Goal: Task Accomplishment & Management: Use online tool/utility

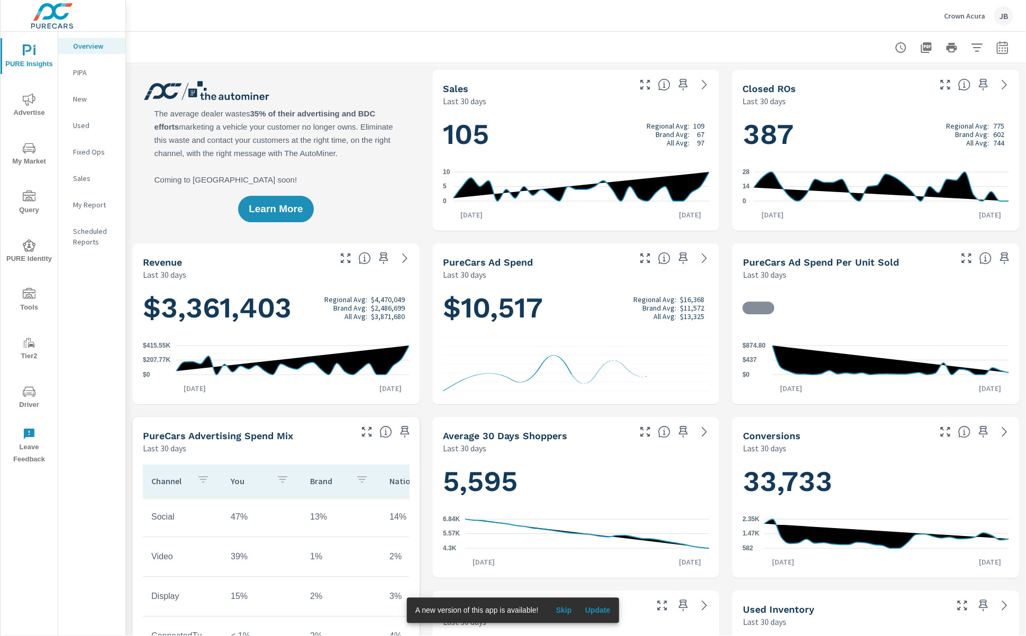
scroll to position [1, 0]
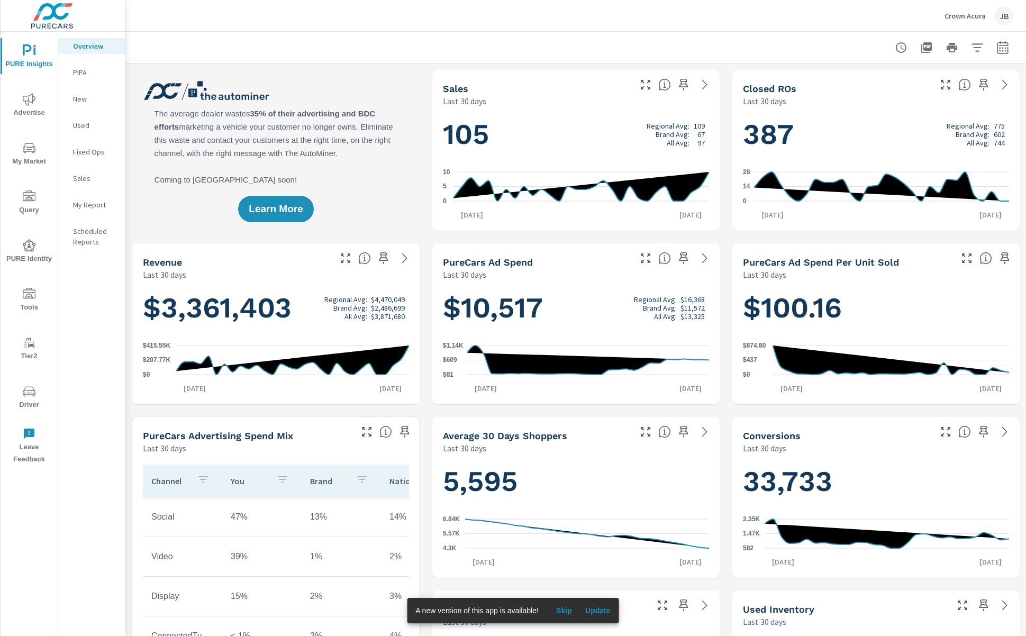
click at [33, 155] on span "My Market" at bounding box center [29, 155] width 51 height 26
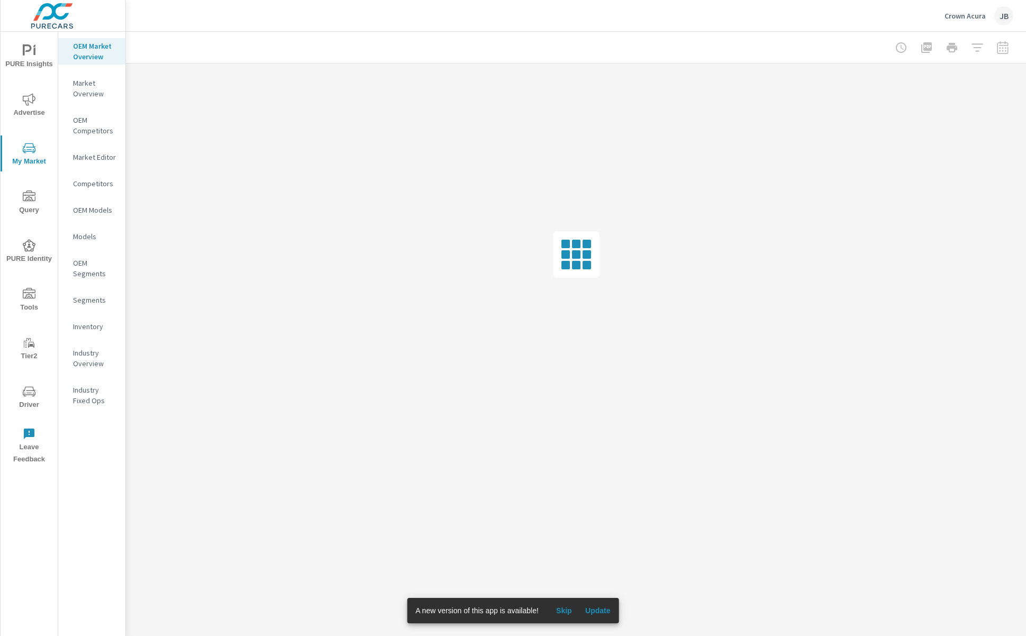
click at [965, 16] on p "Crown Acura" at bounding box center [965, 16] width 41 height 10
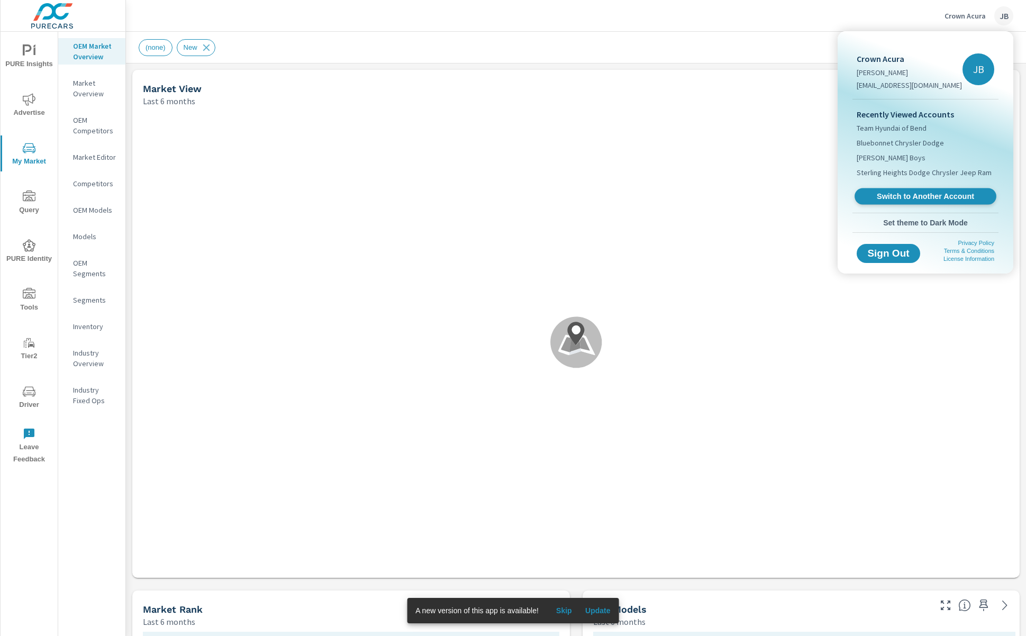
click at [887, 196] on span "Switch to Another Account" at bounding box center [926, 197] width 130 height 10
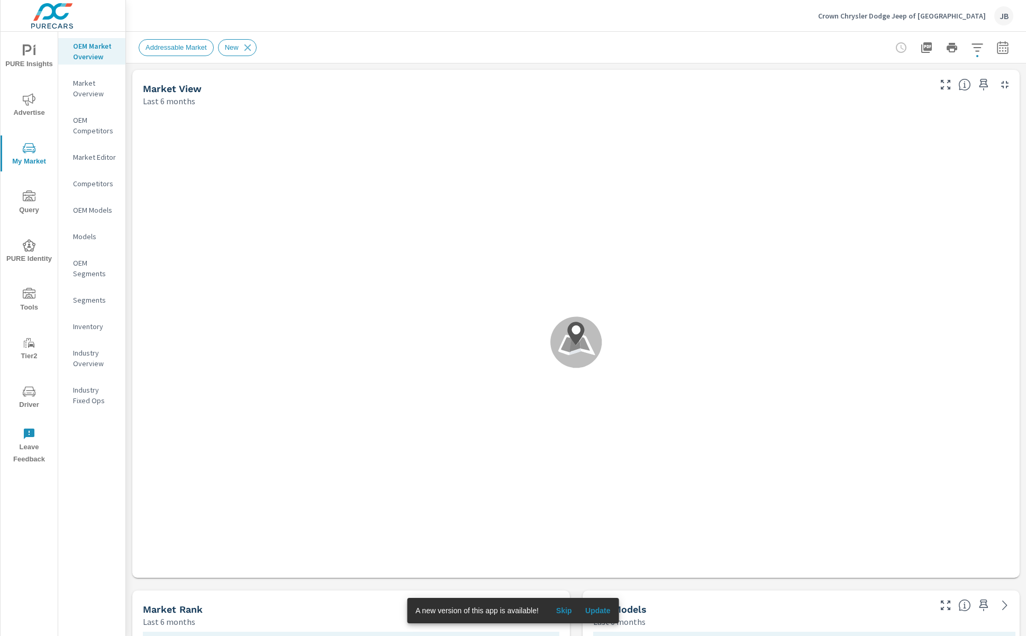
scroll to position [183, 0]
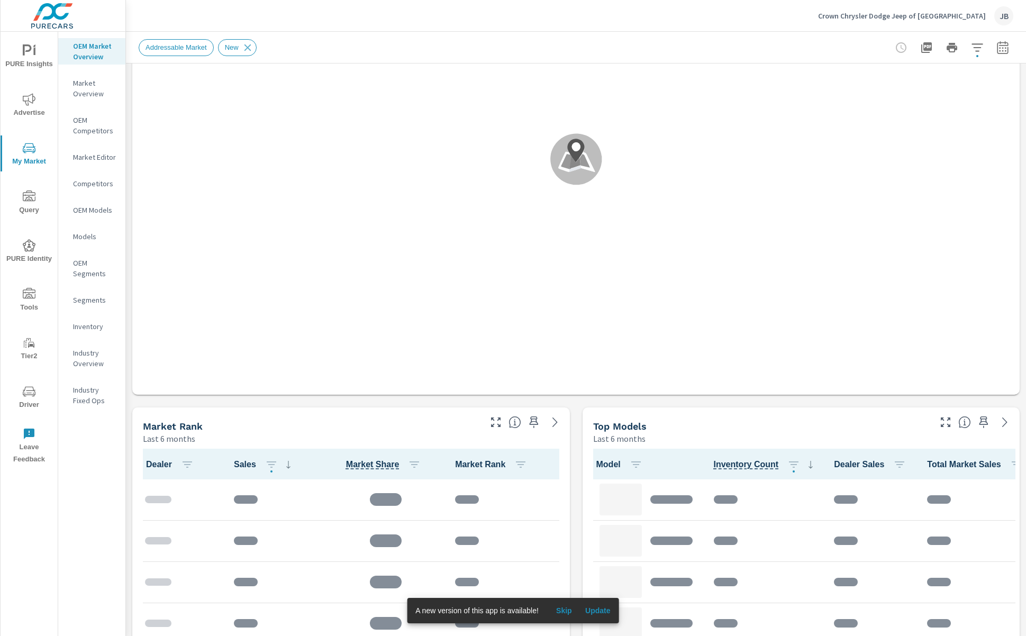
click at [574, 437] on div "Market View Last 6 months .map-bw_svg__st2{fill:#fdfefe}.map-bw_svg__st4{fill:#…" at bounding box center [576, 574] width 900 height 1389
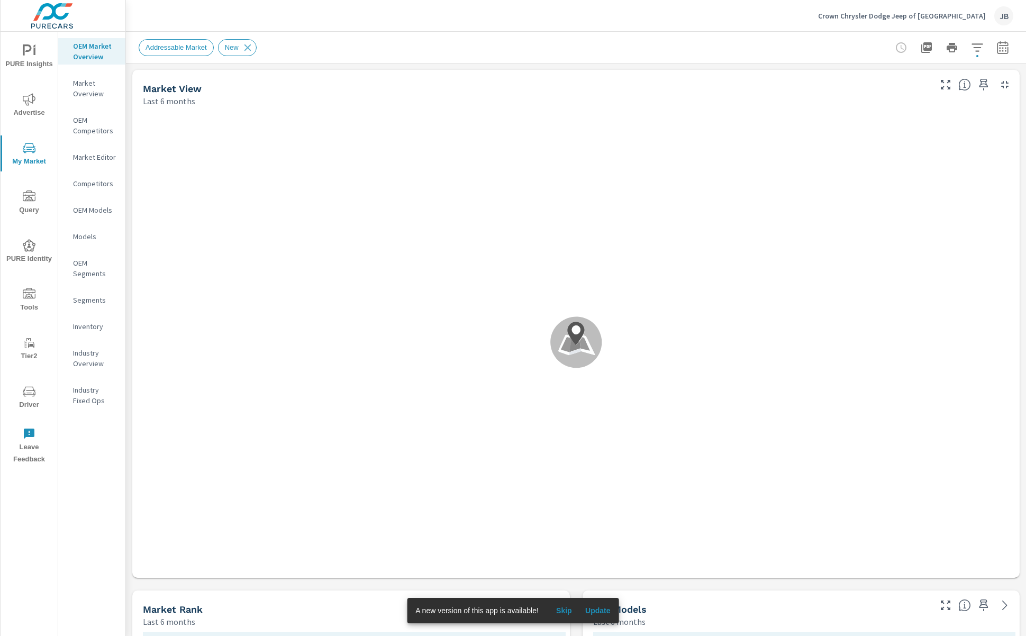
scroll to position [1, 0]
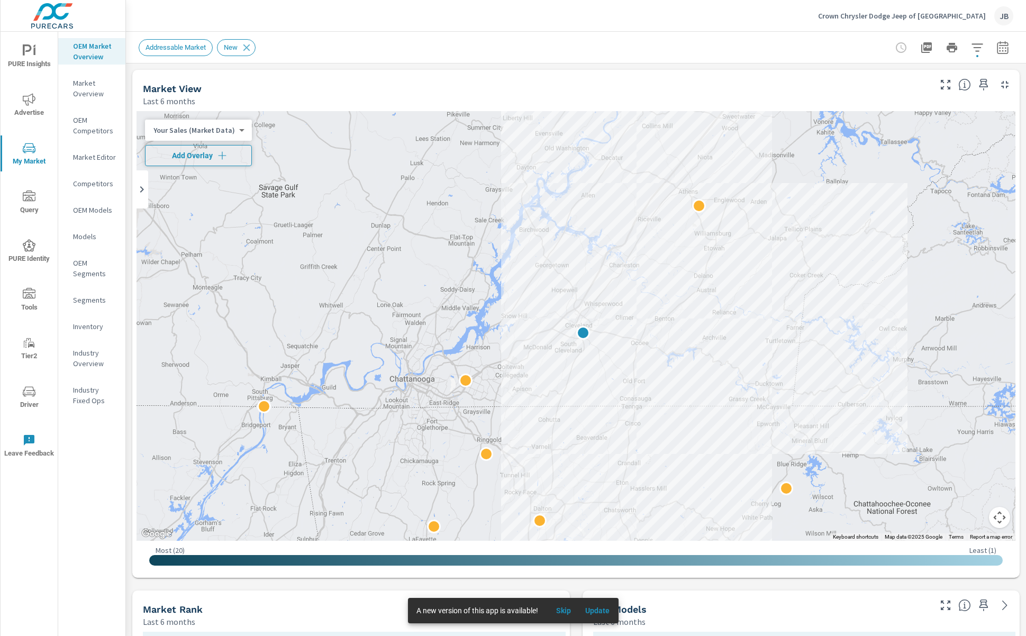
click at [221, 155] on icon "button" at bounding box center [222, 155] width 8 height 8
click at [577, 576] on div "← Move left → Move right ↑ Move up ↓ Move down + Zoom in - Zoom out Home Jump l…" at bounding box center [576, 342] width 888 height 471
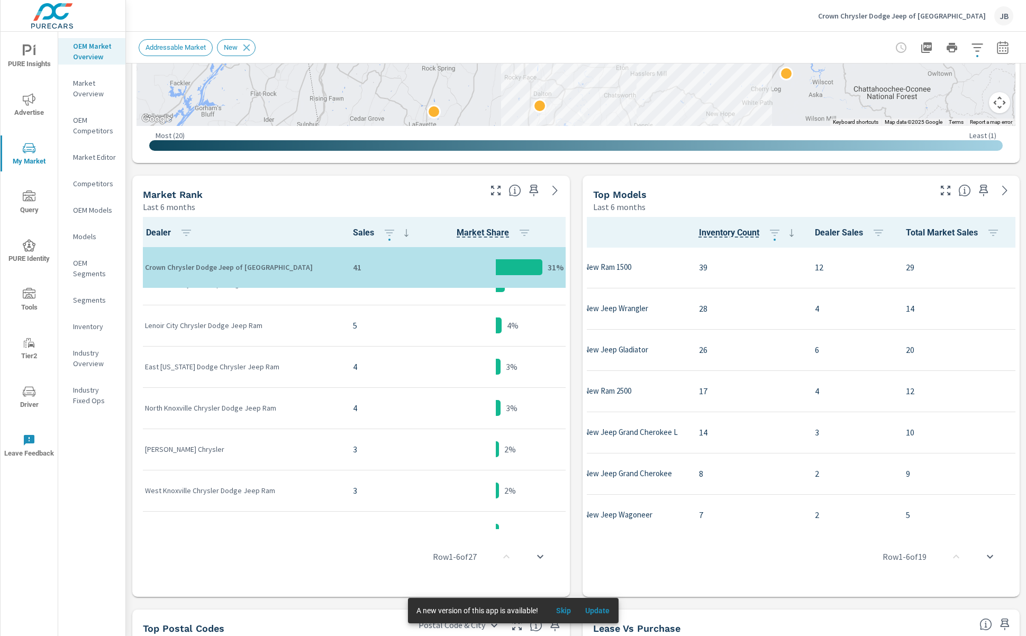
scroll to position [157, 0]
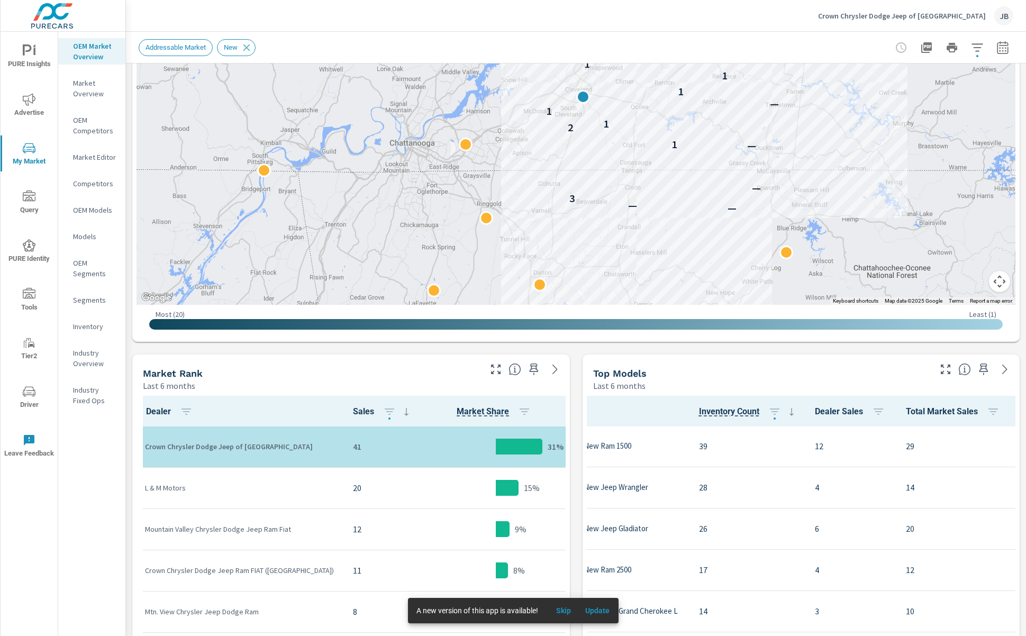
scroll to position [278, 0]
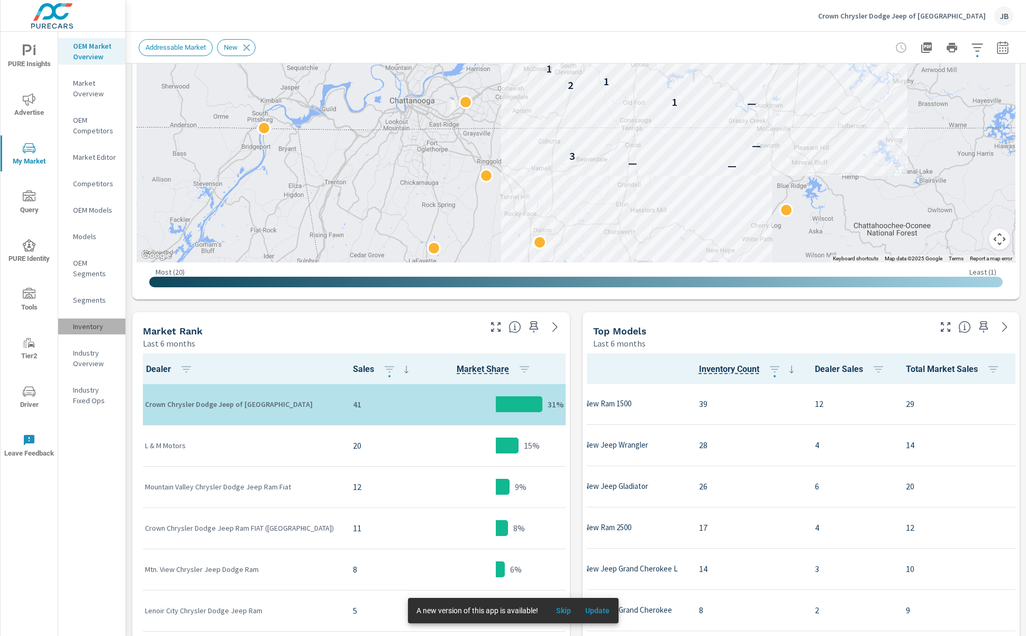
click at [91, 324] on p "Inventory" at bounding box center [95, 326] width 44 height 11
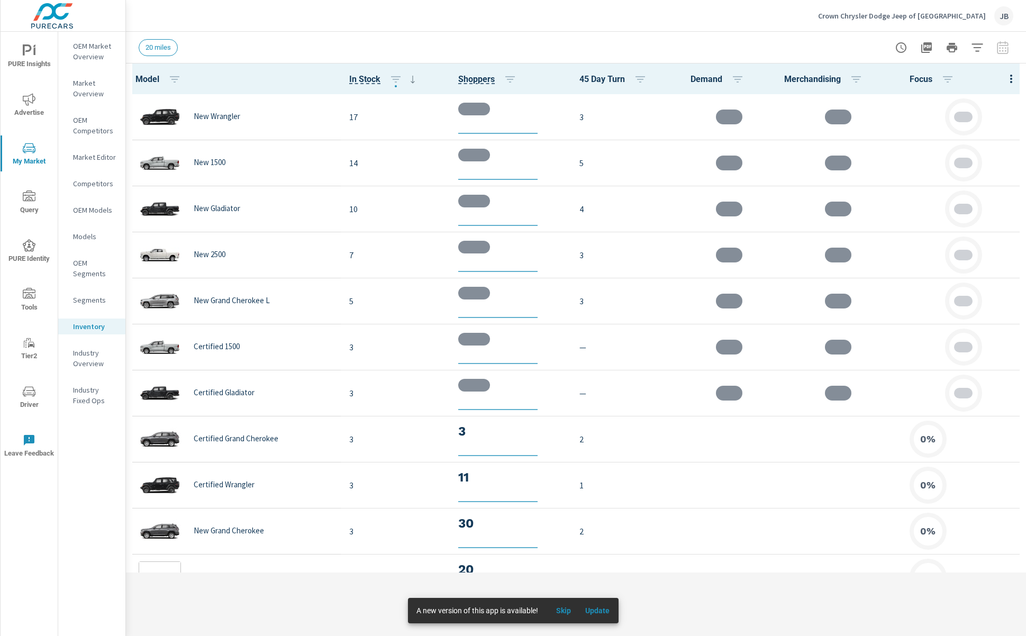
scroll to position [1, 0]
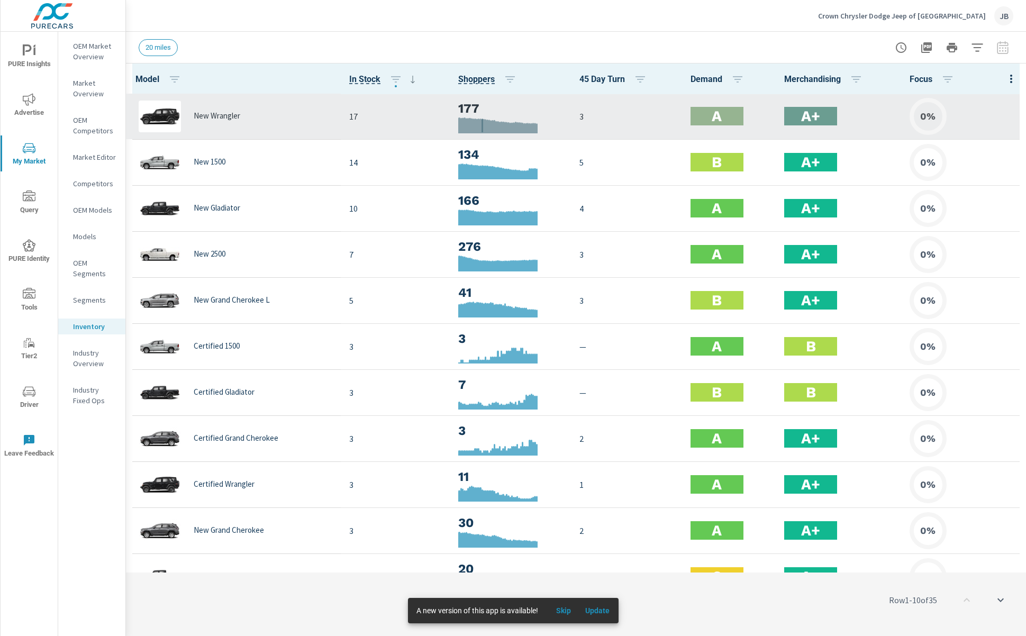
click at [482, 121] on div at bounding box center [483, 126] width 2 height 15
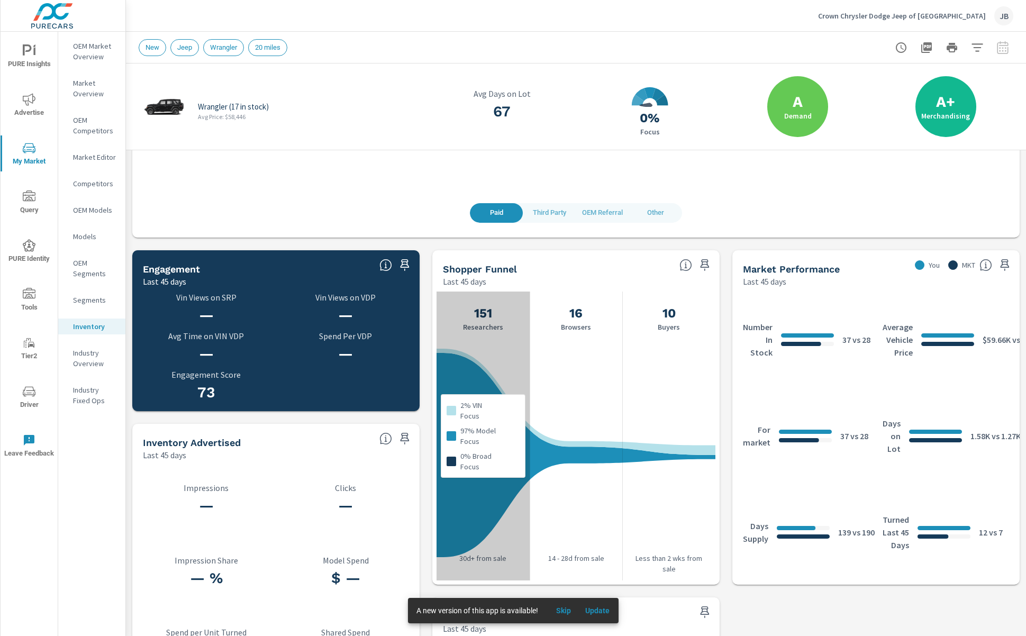
scroll to position [263, 0]
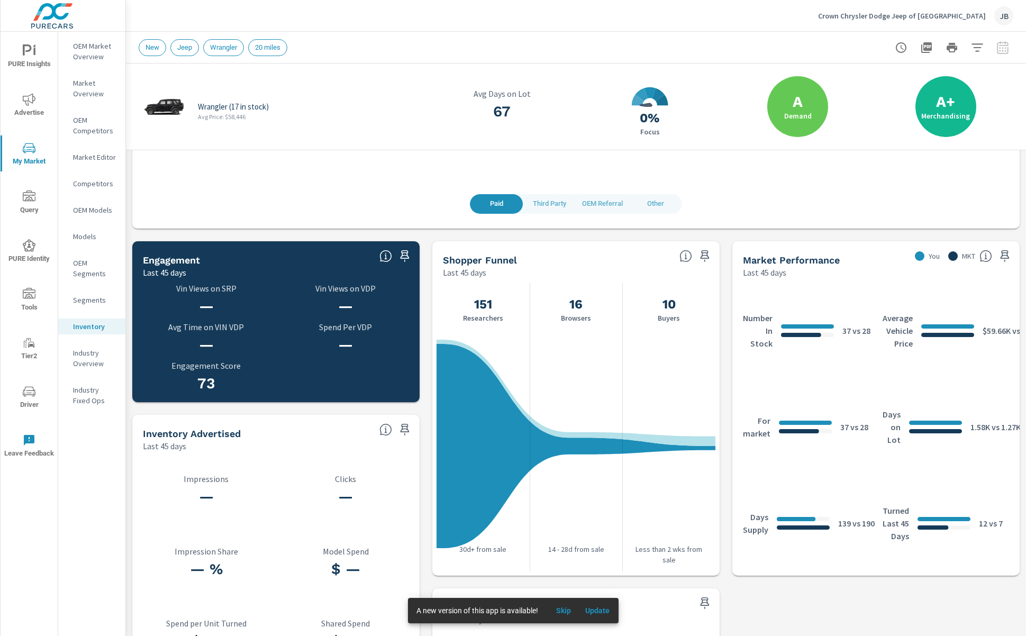
click at [726, 339] on div "Wrangler (17 in stock) Avg Price: $58,446 67 Avg Days on Lot 0 0% Focus A Deman…" at bounding box center [576, 278] width 900 height 955
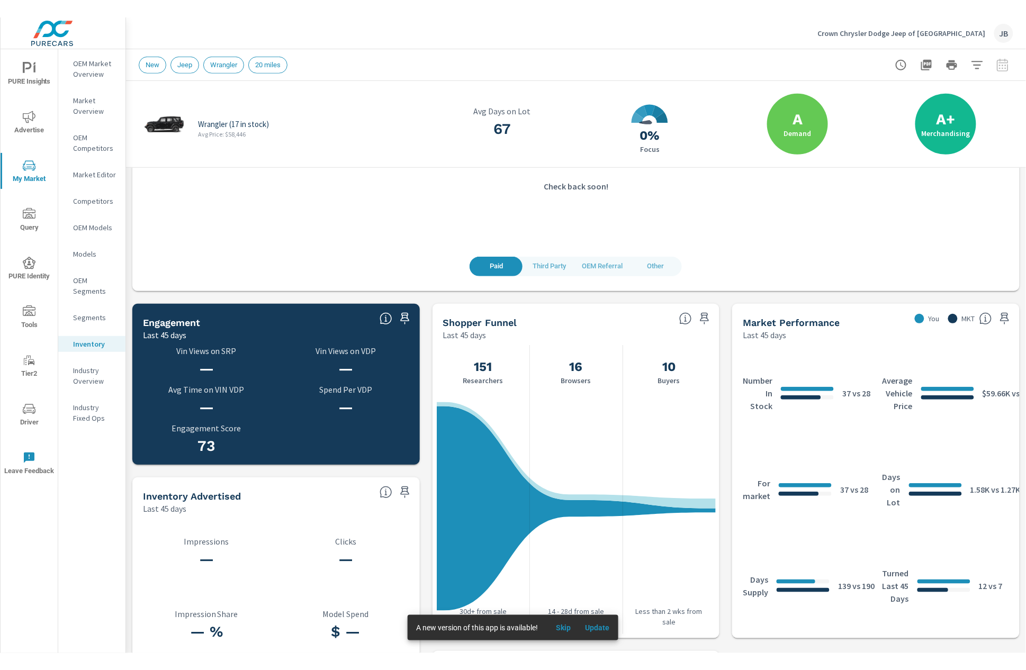
scroll to position [218, 0]
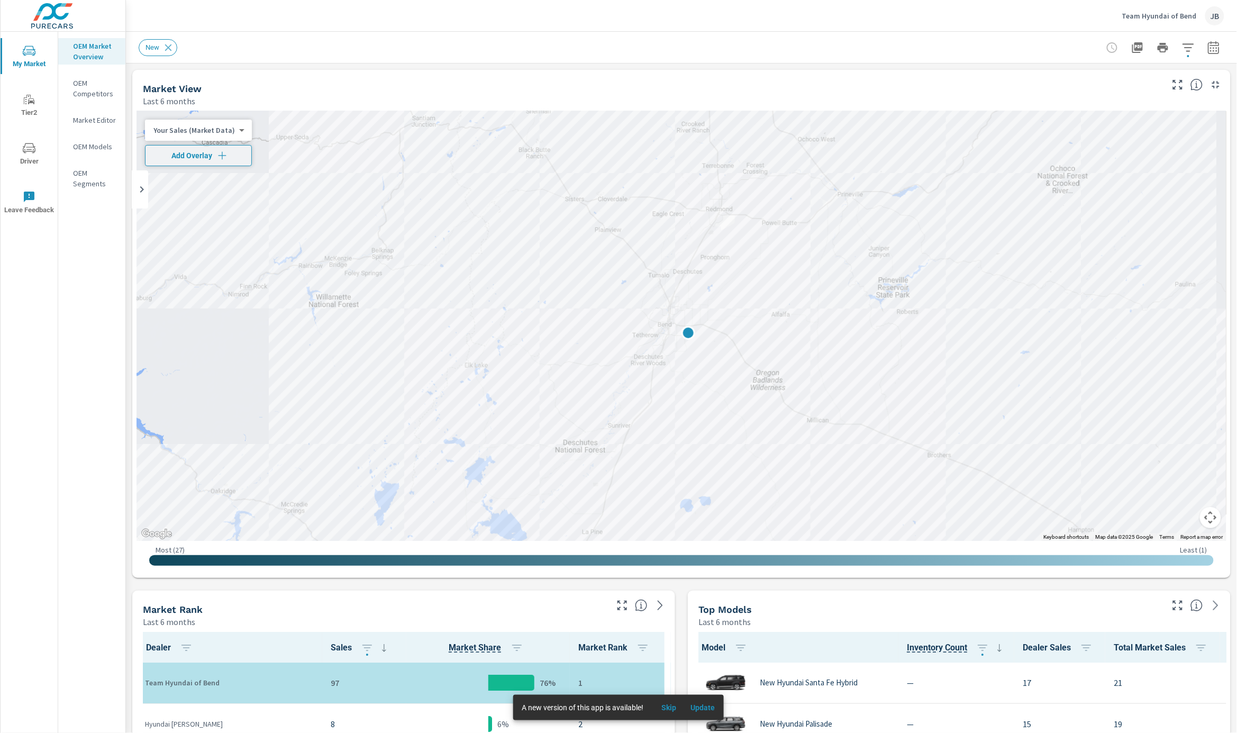
scroll to position [1, 0]
